Goal: Information Seeking & Learning: Learn about a topic

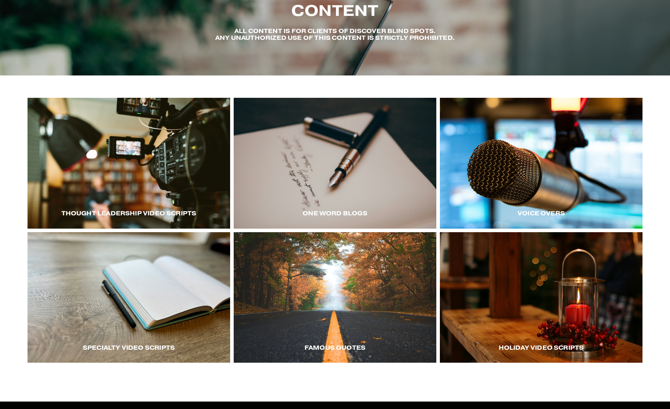
scroll to position [65, 0]
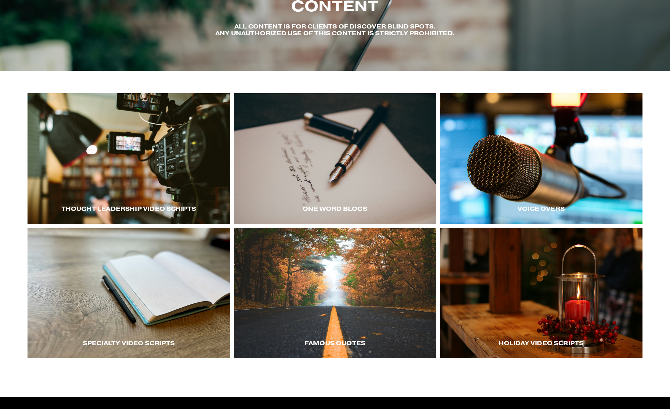
click at [558, 194] on div "Voice Overs" at bounding box center [541, 209] width 203 height 30
click at [529, 151] on div at bounding box center [541, 158] width 203 height 131
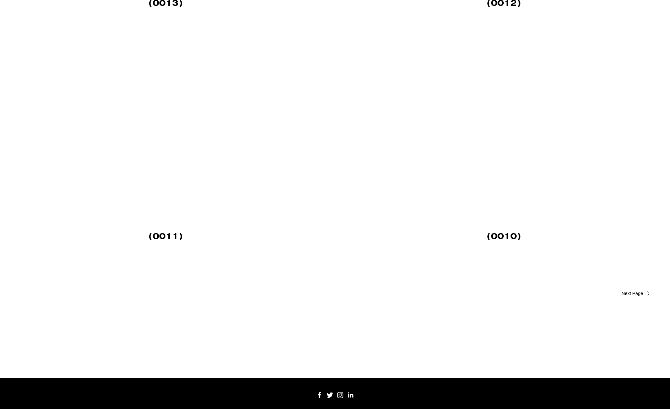
scroll to position [2299, 0]
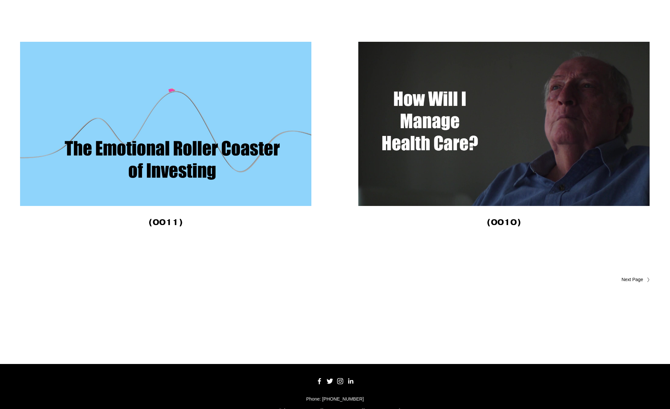
click at [625, 283] on link "Older Posts" at bounding box center [492, 279] width 315 height 7
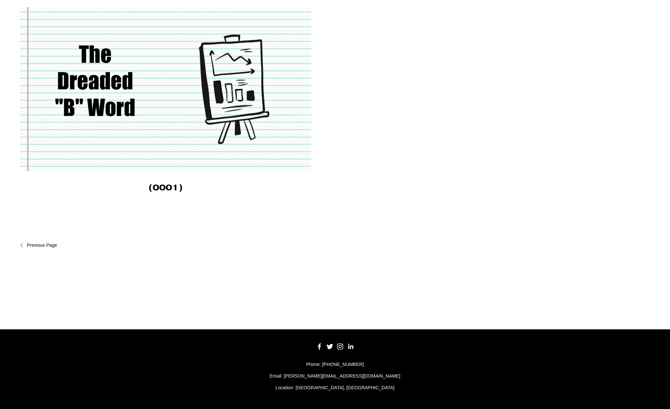
scroll to position [1170, 0]
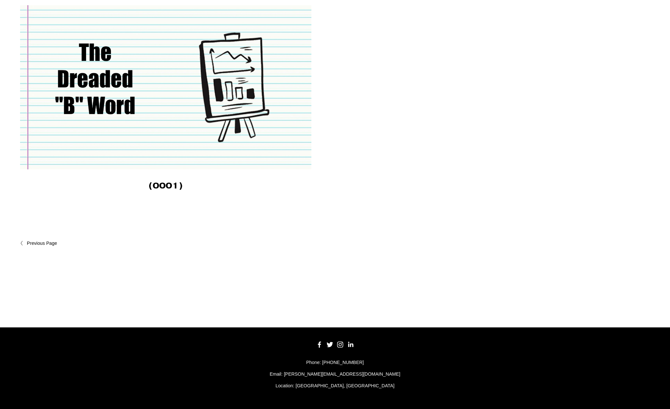
click at [37, 242] on span "Newer Posts" at bounding box center [55, 243] width 56 height 7
